Goal: Navigation & Orientation: Find specific page/section

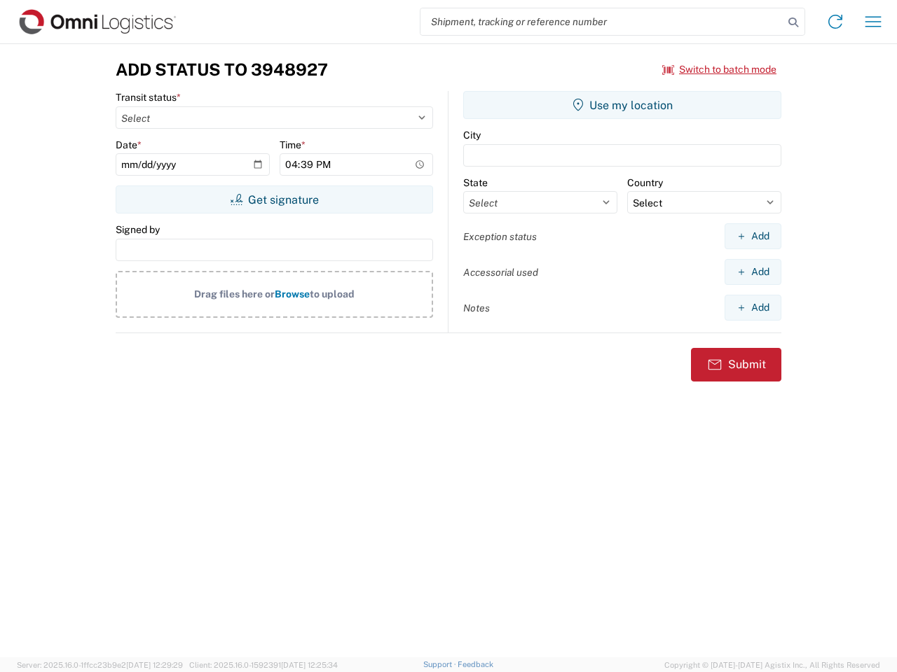
click at [602, 22] on input "search" at bounding box center [601, 21] width 363 height 27
click at [793, 22] on icon at bounding box center [793, 23] width 20 height 20
click at [835, 22] on icon at bounding box center [835, 22] width 22 height 22
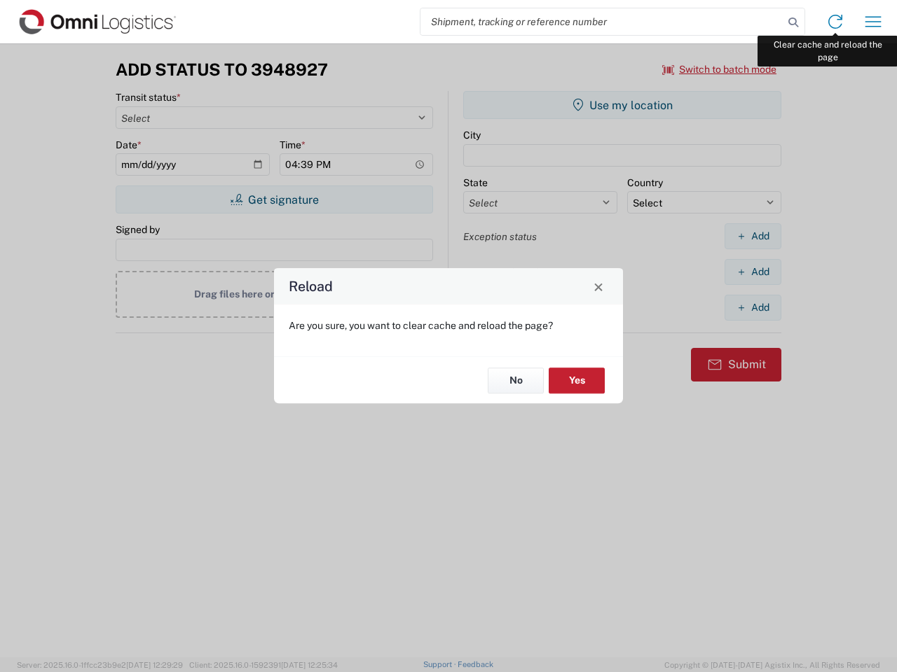
click at [873, 22] on div "Reload Are you sure, you want to clear cache and reload the page? No Yes" at bounding box center [448, 336] width 897 height 672
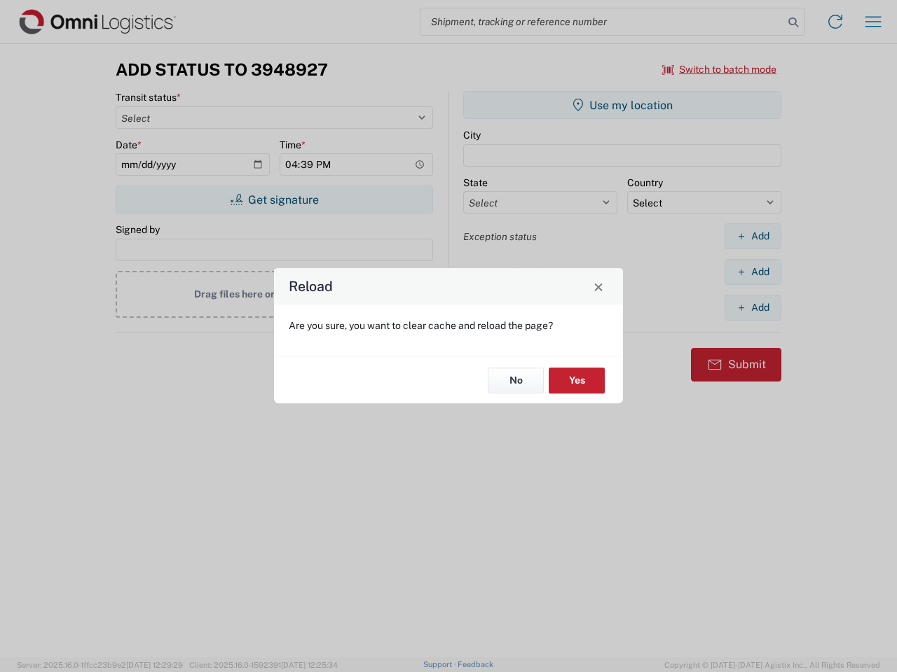
click at [719, 69] on div "Reload Are you sure, you want to clear cache and reload the page? No Yes" at bounding box center [448, 336] width 897 height 672
click at [274, 200] on div "Reload Are you sure, you want to clear cache and reload the page? No Yes" at bounding box center [448, 336] width 897 height 672
click at [622, 105] on div "Reload Are you sure, you want to clear cache and reload the page? No Yes" at bounding box center [448, 336] width 897 height 672
click at [752, 236] on div "Reload Are you sure, you want to clear cache and reload the page? No Yes" at bounding box center [448, 336] width 897 height 672
click at [752, 272] on div "Reload Are you sure, you want to clear cache and reload the page? No Yes" at bounding box center [448, 336] width 897 height 672
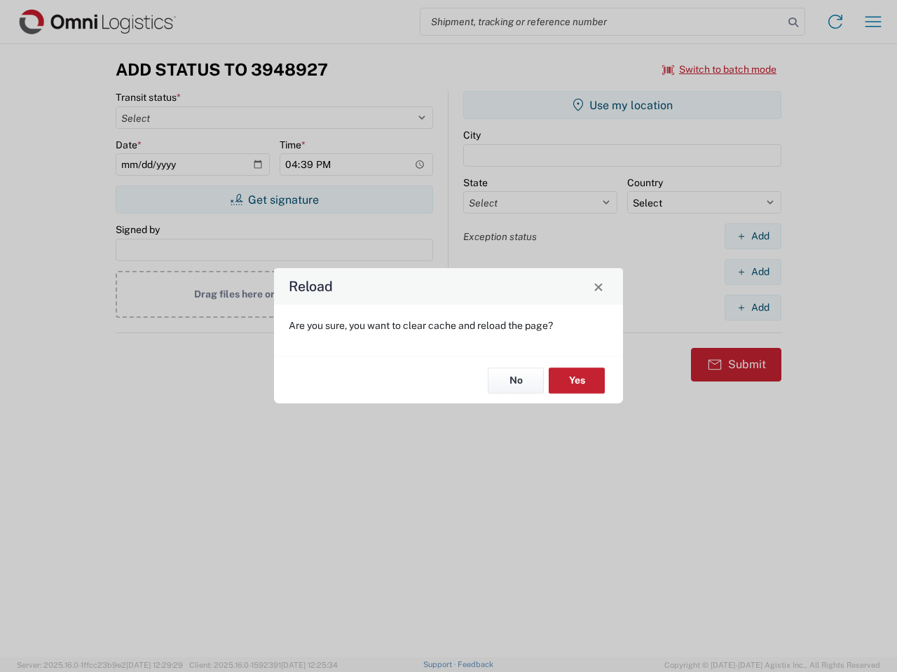
click at [752, 307] on div "Reload Are you sure, you want to clear cache and reload the page? No Yes" at bounding box center [448, 336] width 897 height 672
